Goal: Navigation & Orientation: Go to known website

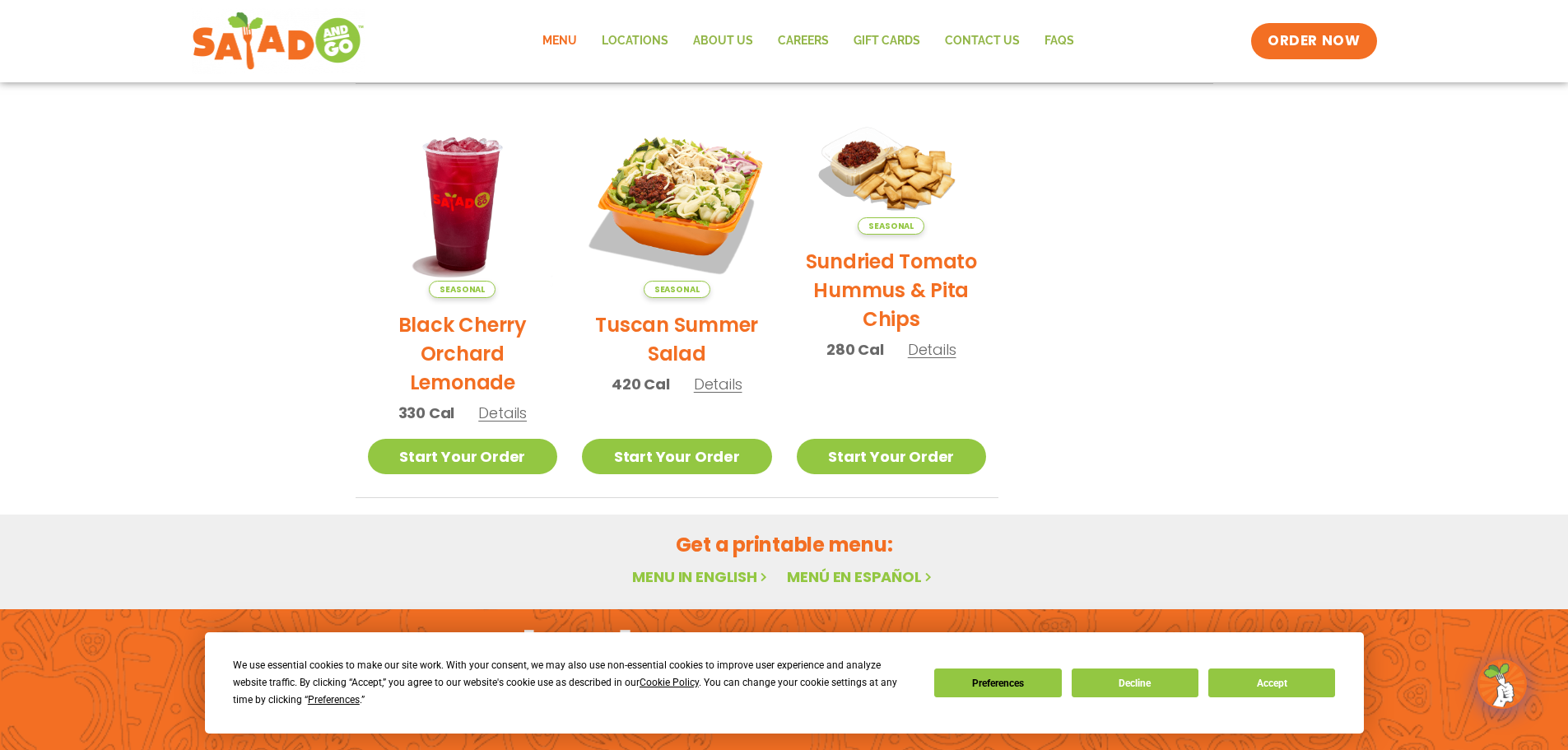
scroll to position [882, 0]
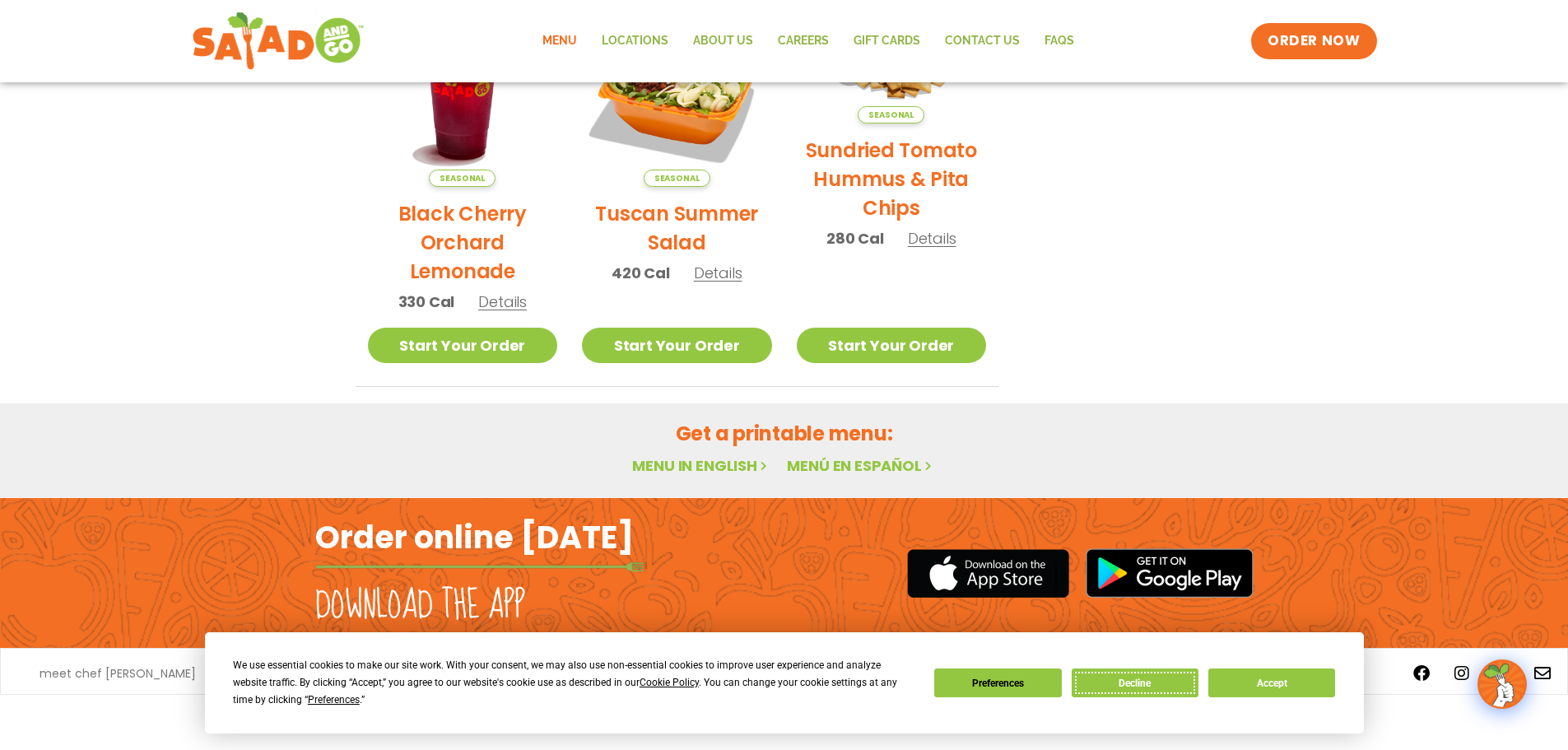
click at [1169, 678] on button "Decline" at bounding box center [1135, 683] width 127 height 29
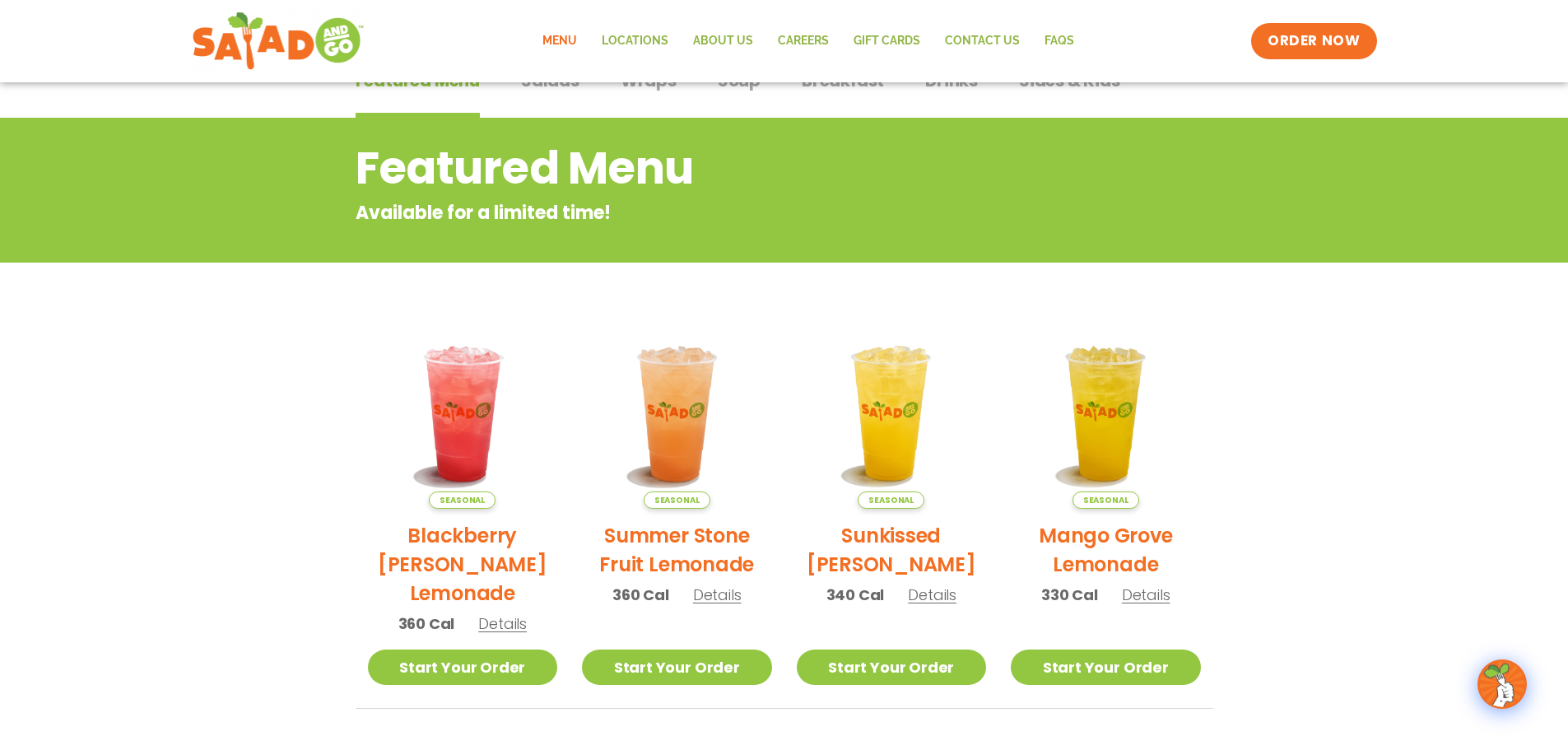
scroll to position [0, 0]
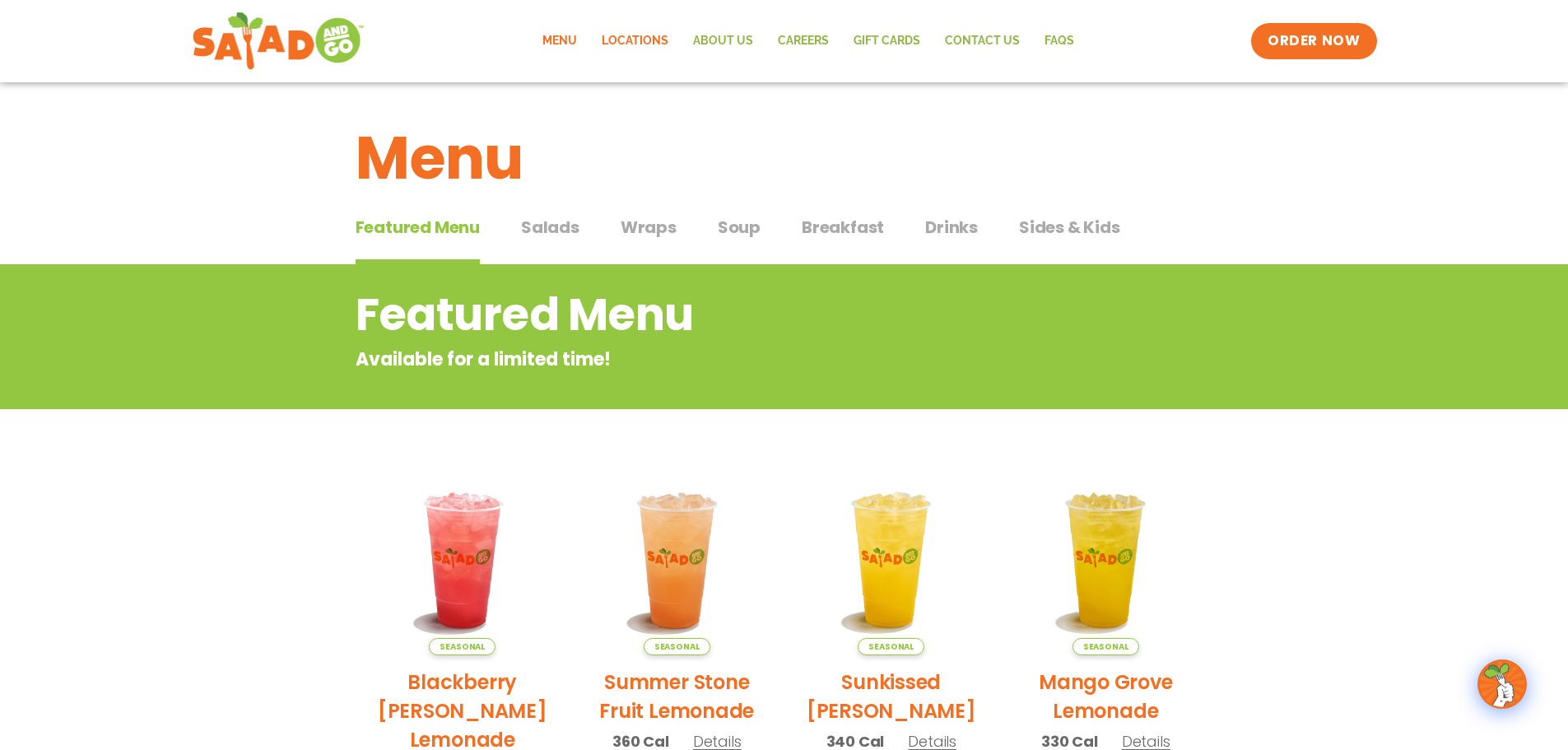
click at [649, 32] on link "Locations" at bounding box center [635, 42] width 91 height 38
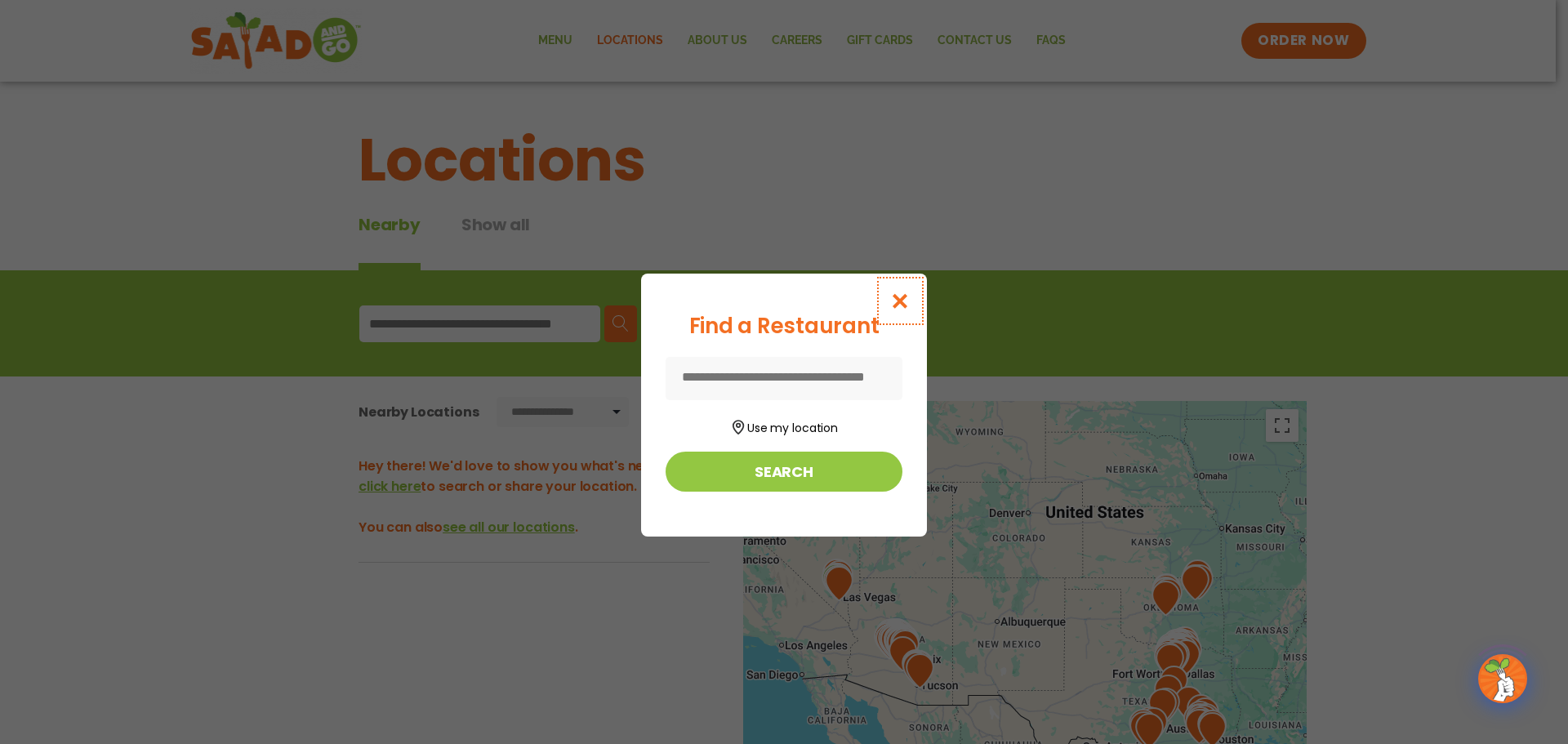
click at [905, 299] on icon "Close modal" at bounding box center [899, 300] width 21 height 17
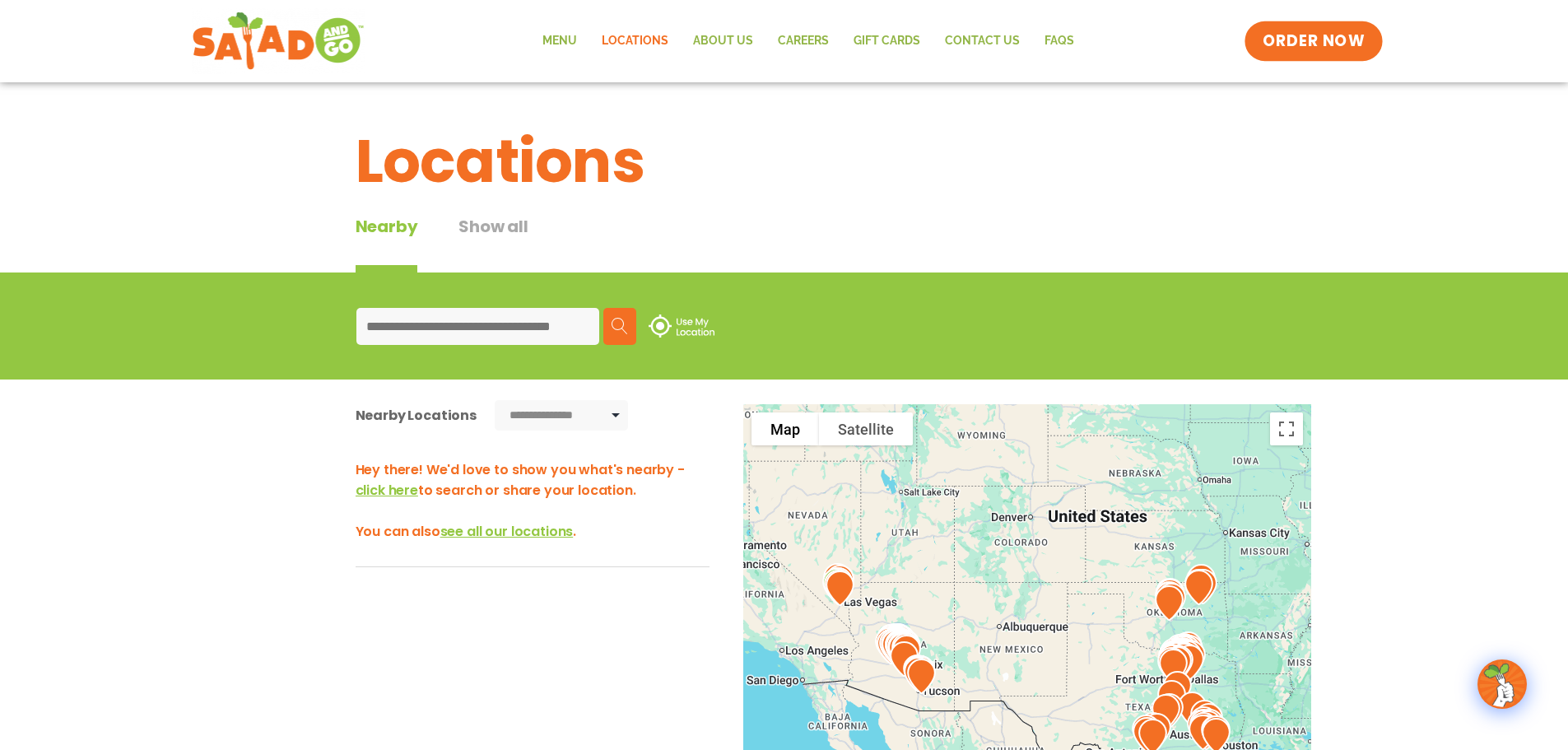
click at [1327, 33] on span "ORDER NOW" at bounding box center [1313, 42] width 102 height 22
